Goal: Navigation & Orientation: Find specific page/section

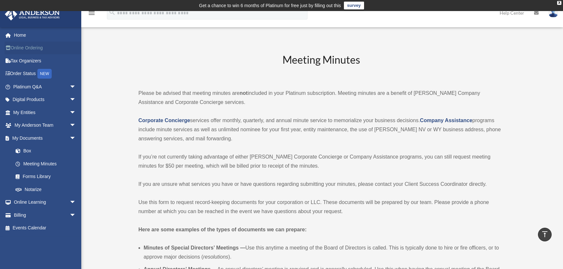
scroll to position [1419, 0]
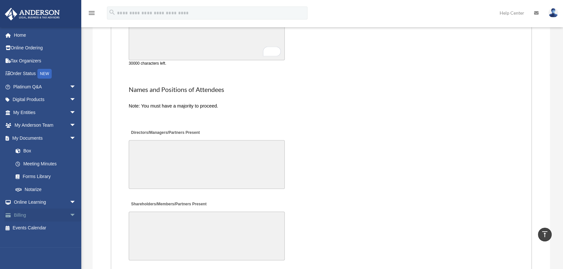
click at [20, 214] on link "Billing arrow_drop_down" at bounding box center [45, 215] width 81 height 13
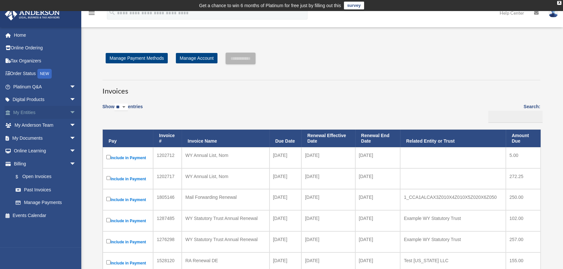
click at [70, 109] on span "arrow_drop_down" at bounding box center [76, 112] width 13 height 13
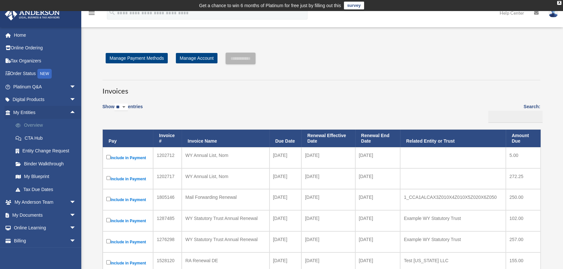
click at [38, 121] on link "Overview" at bounding box center [47, 125] width 77 height 13
click at [38, 125] on link "Overview" at bounding box center [47, 125] width 77 height 13
click at [37, 126] on link "Overview" at bounding box center [47, 125] width 77 height 13
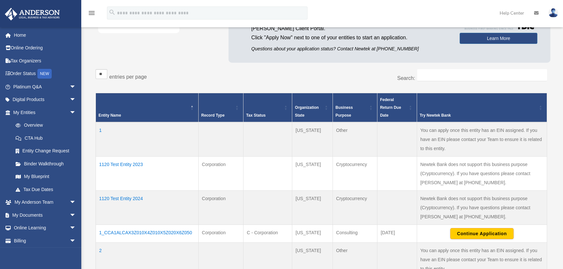
scroll to position [88, 0]
